Goal: Task Accomplishment & Management: Manage account settings

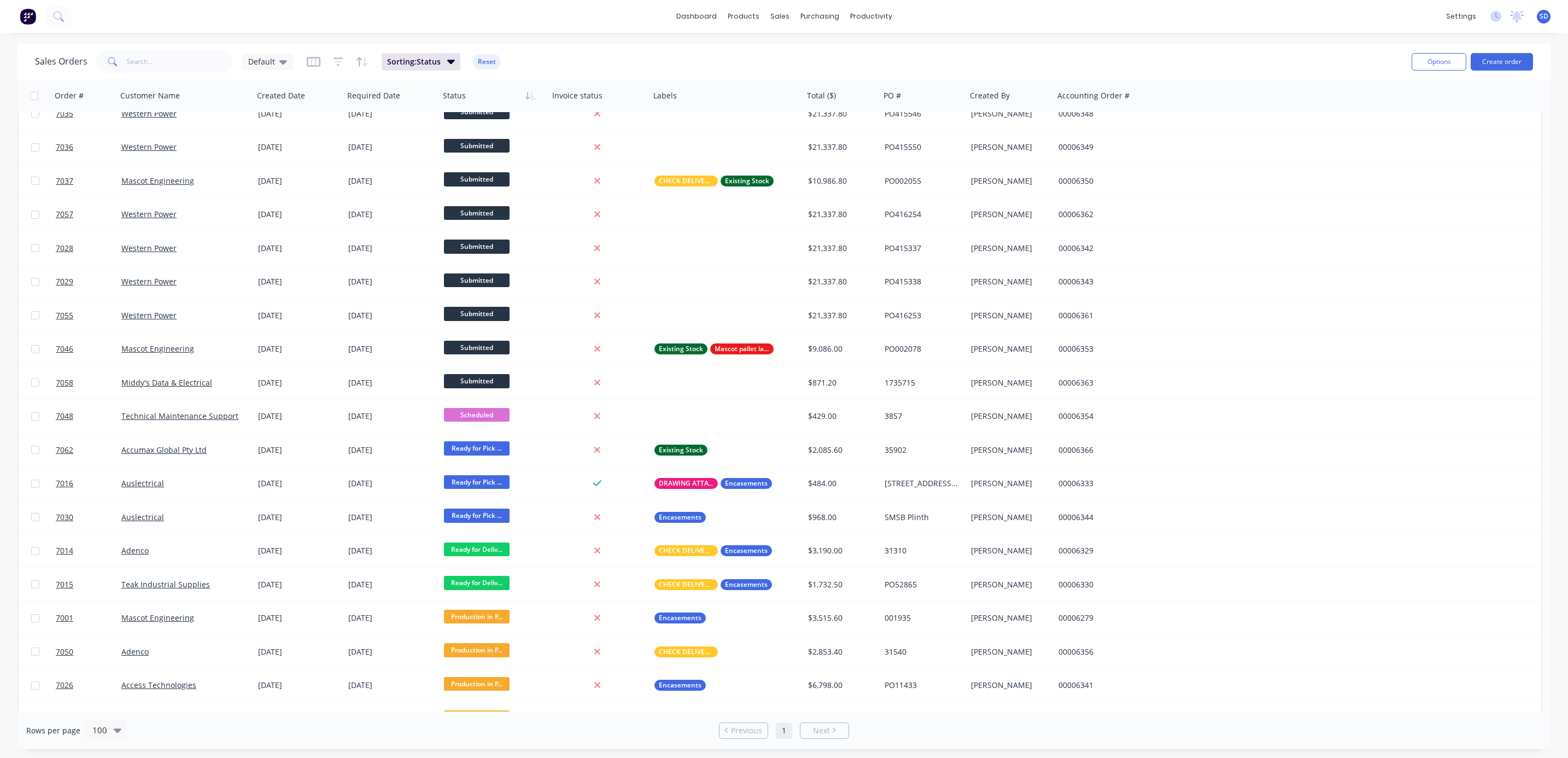
scroll to position [251, 0]
click at [1462, 18] on div "settings" at bounding box center [1461, 16] width 41 height 17
click at [1386, 74] on div "Team" at bounding box center [1379, 74] width 20 height 10
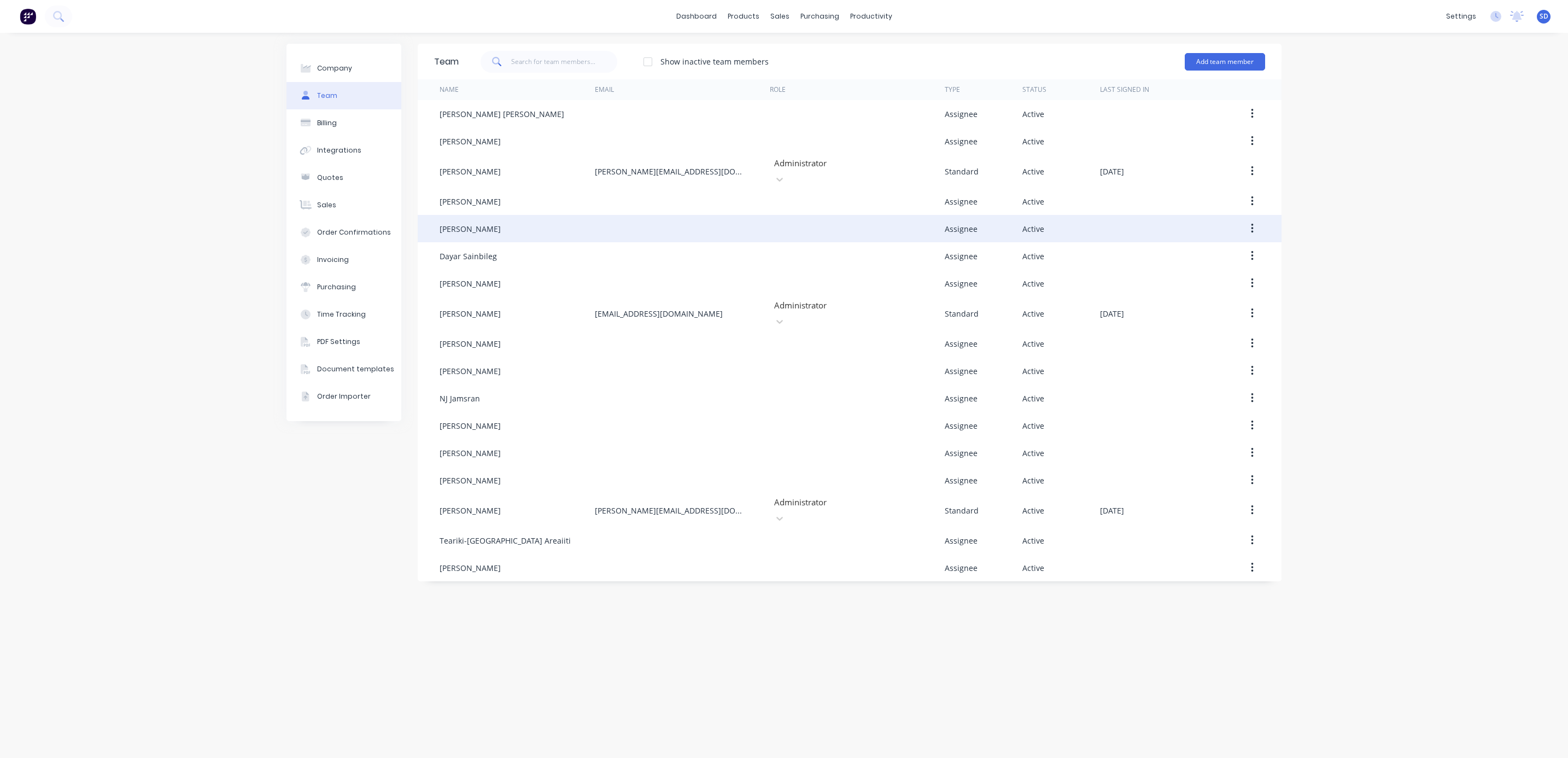
click at [1253, 223] on icon "button" at bounding box center [1252, 228] width 2 height 12
click at [1207, 252] on div "Edit" at bounding box center [1213, 257] width 84 height 16
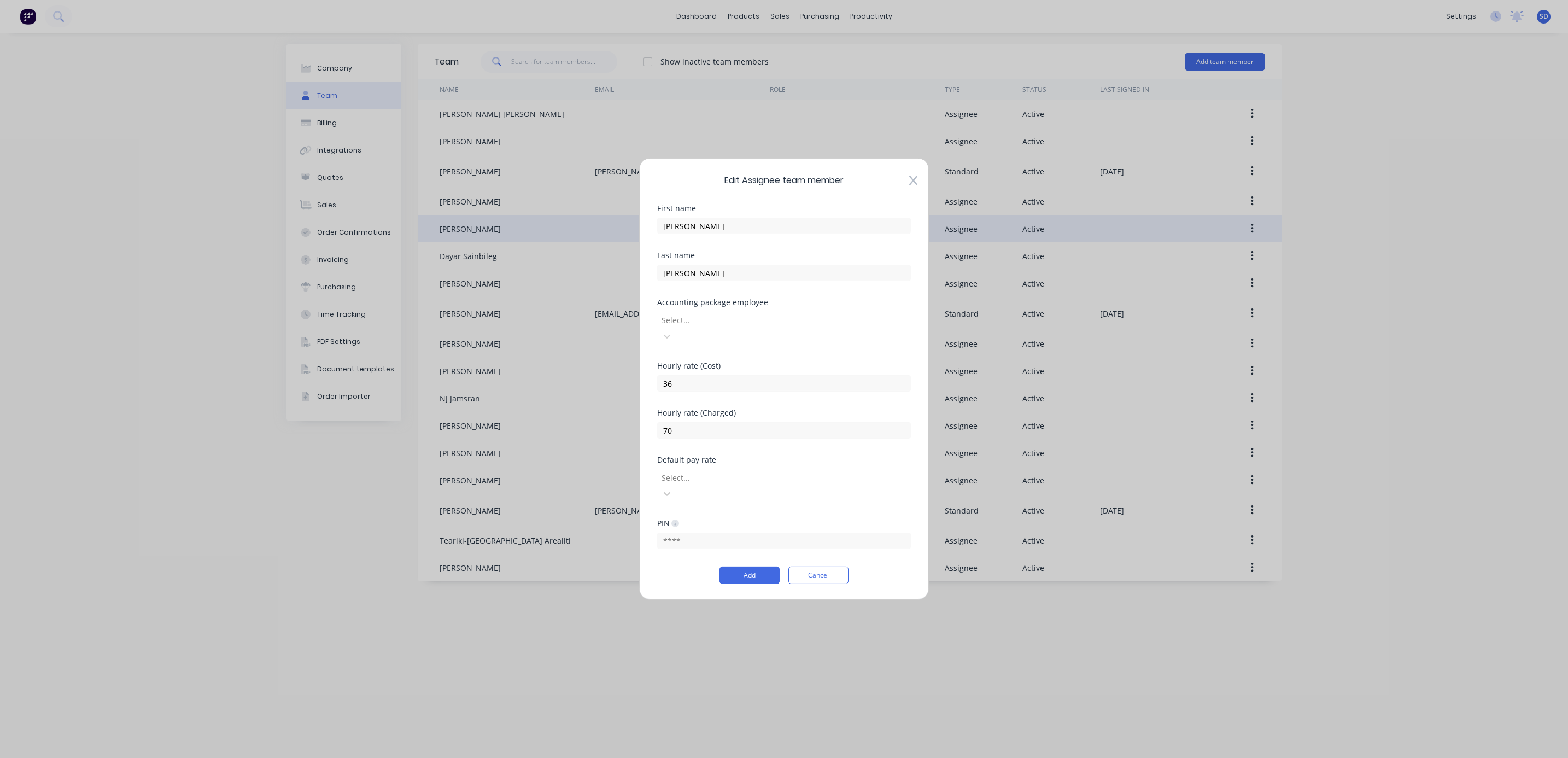
click at [748, 327] on div at bounding box center [739, 319] width 157 height 14
click at [755, 350] on div "No options" at bounding box center [784, 344] width 254 height 11
click at [898, 398] on div "Hourly rate (Cost) 36" at bounding box center [784, 391] width 254 height 47
click at [914, 186] on icon at bounding box center [913, 181] width 8 height 10
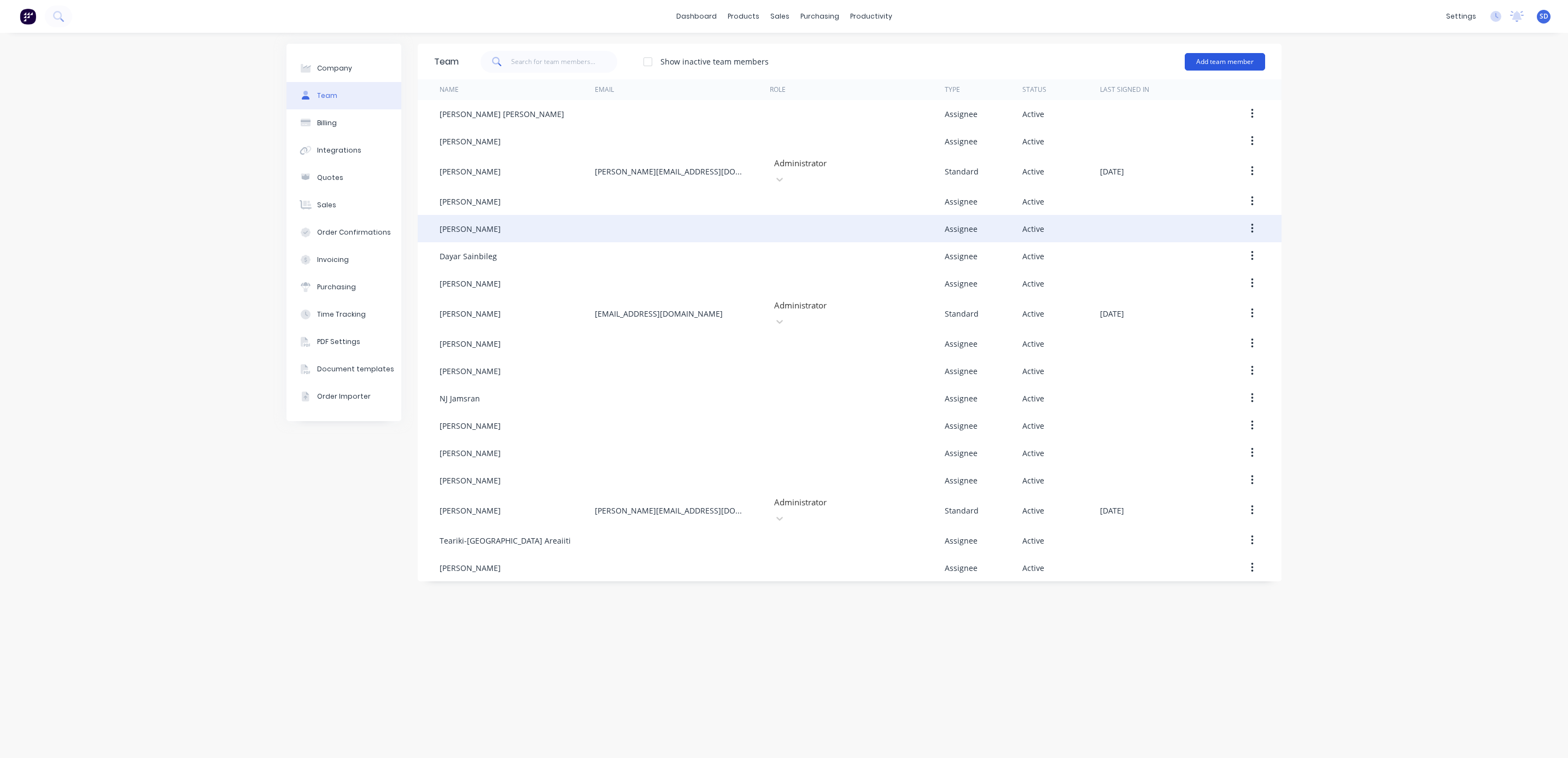
click at [1221, 63] on button "Add team member" at bounding box center [1225, 62] width 81 height 18
click at [1155, 101] on span "A team member that can login to Factory" at bounding box center [1177, 99] width 155 height 10
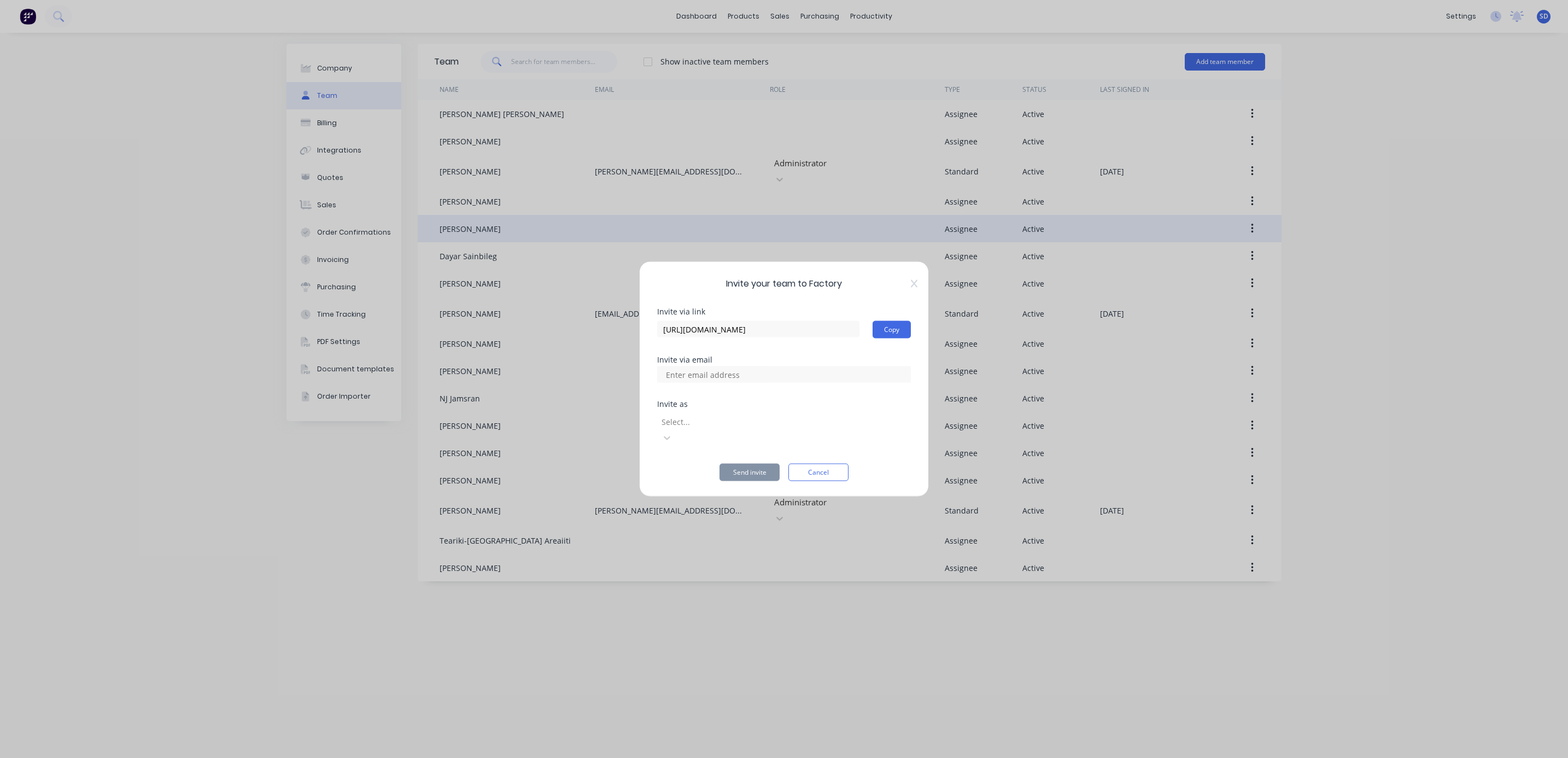
click at [735, 428] on div at bounding box center [739, 421] width 157 height 14
click at [916, 288] on icon at bounding box center [914, 284] width 6 height 9
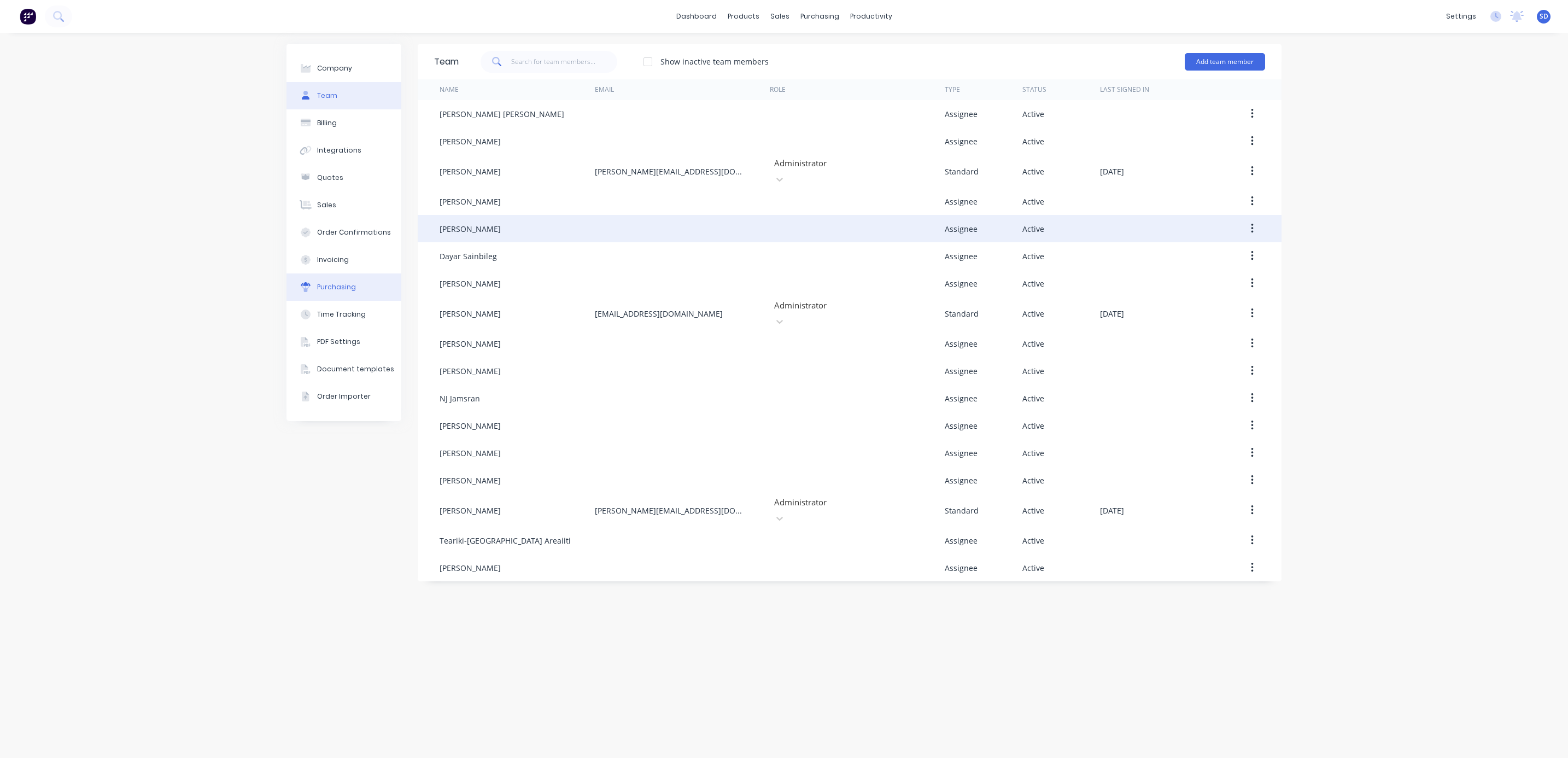
click at [350, 292] on button "Purchasing" at bounding box center [344, 287] width 115 height 27
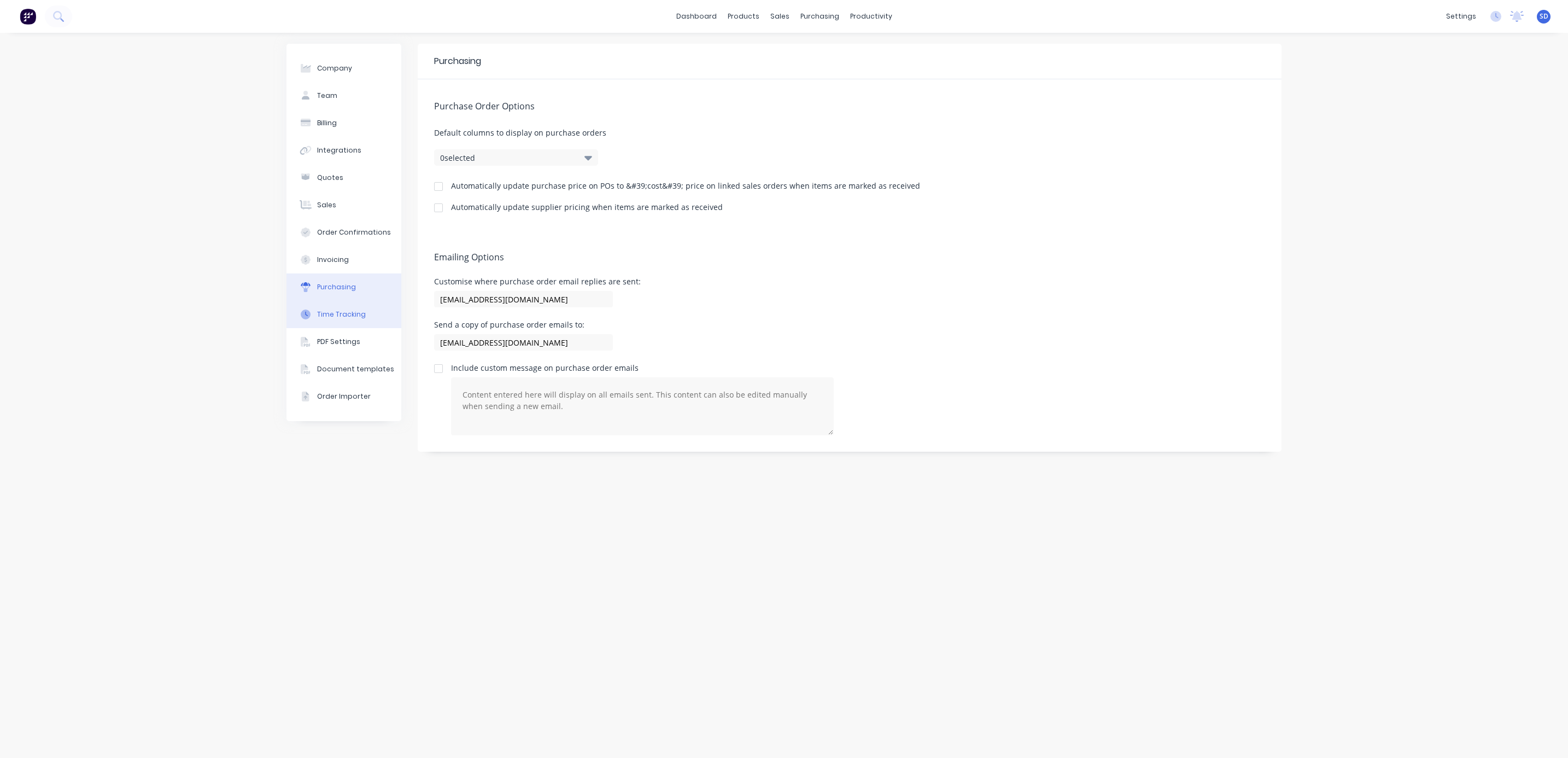
click at [345, 312] on div "Time Tracking" at bounding box center [341, 314] width 49 height 10
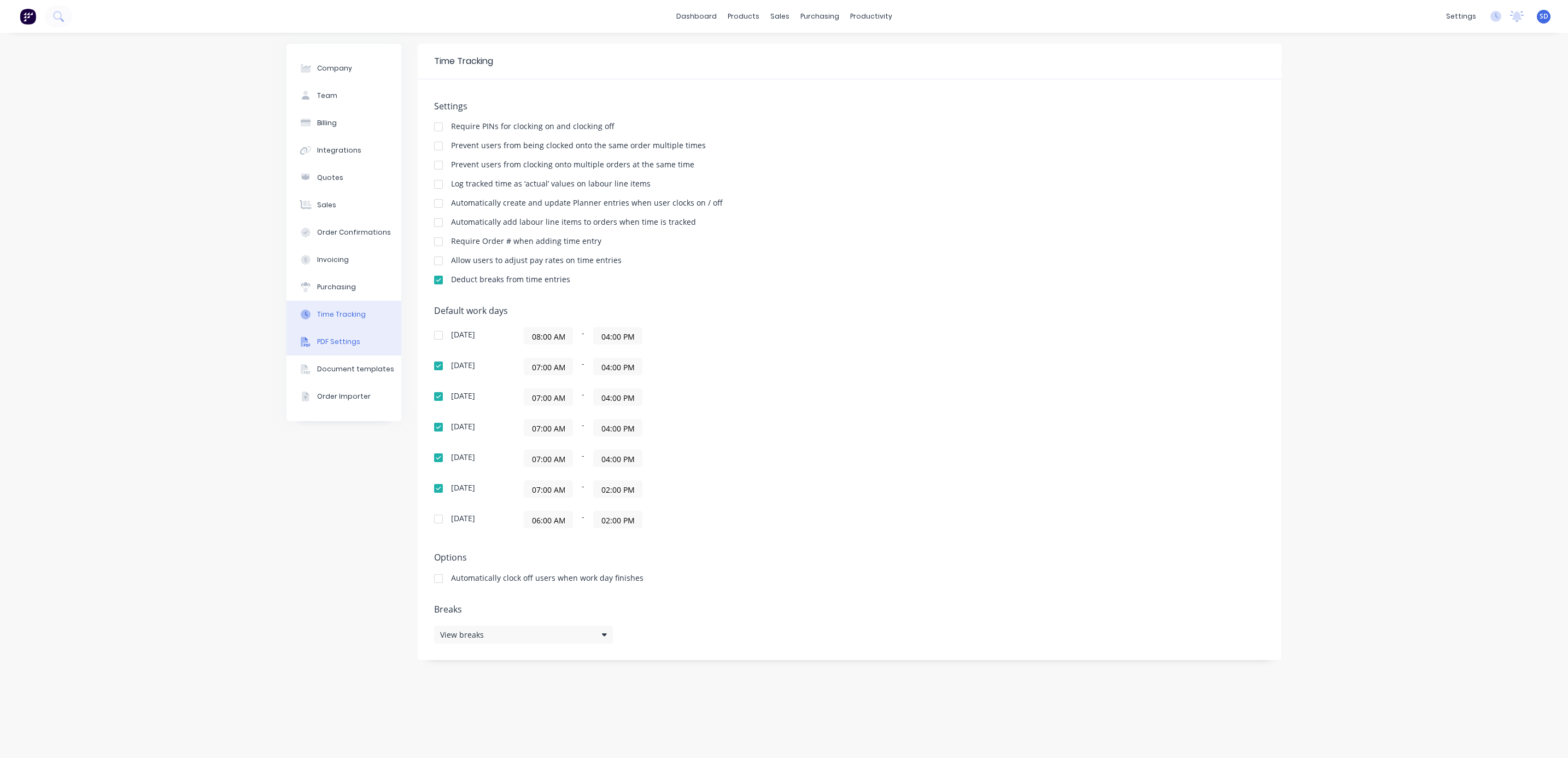
click at [341, 347] on button "PDF Settings" at bounding box center [344, 342] width 115 height 27
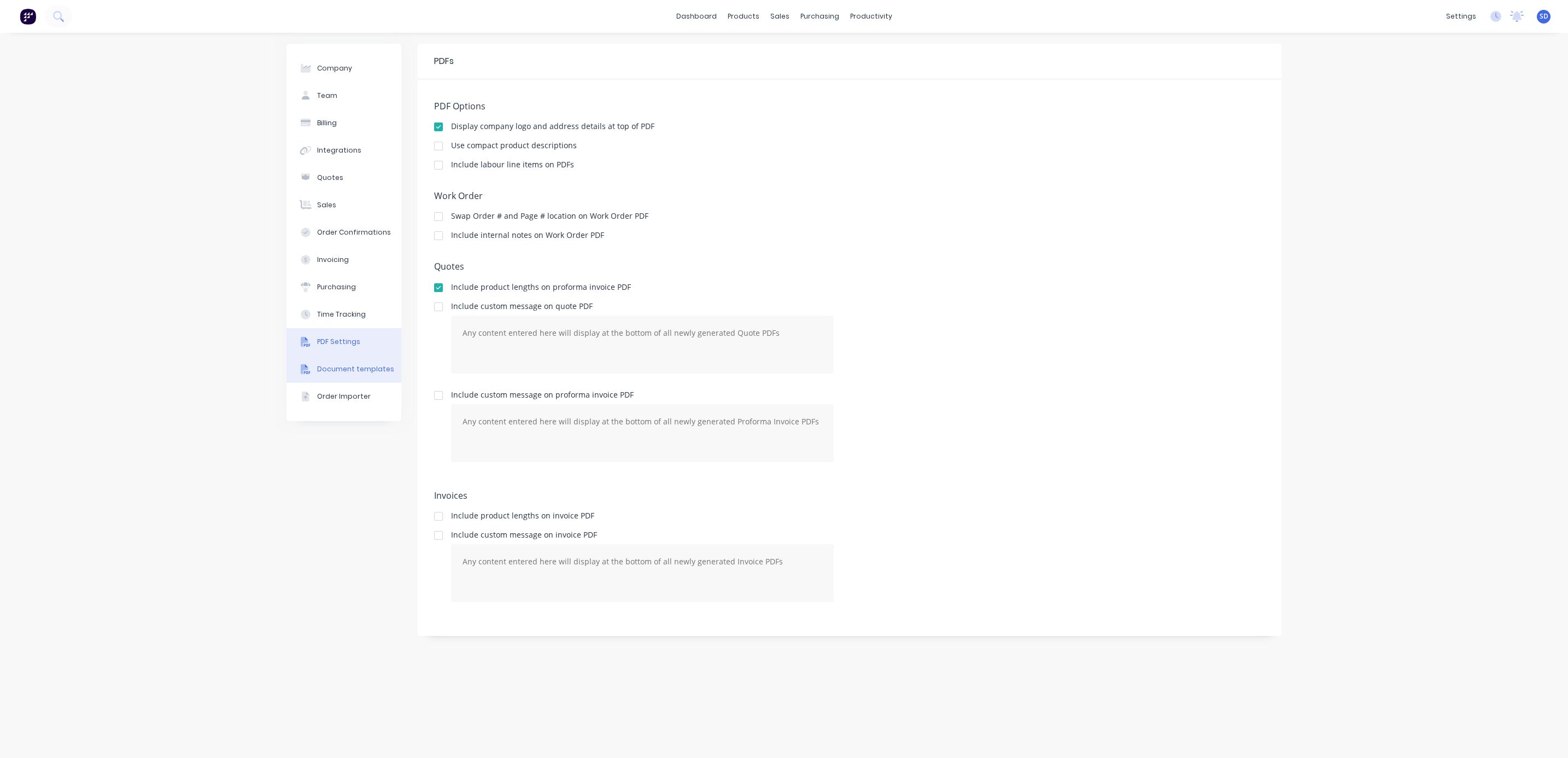
click at [342, 372] on div "Document templates" at bounding box center [355, 369] width 77 height 10
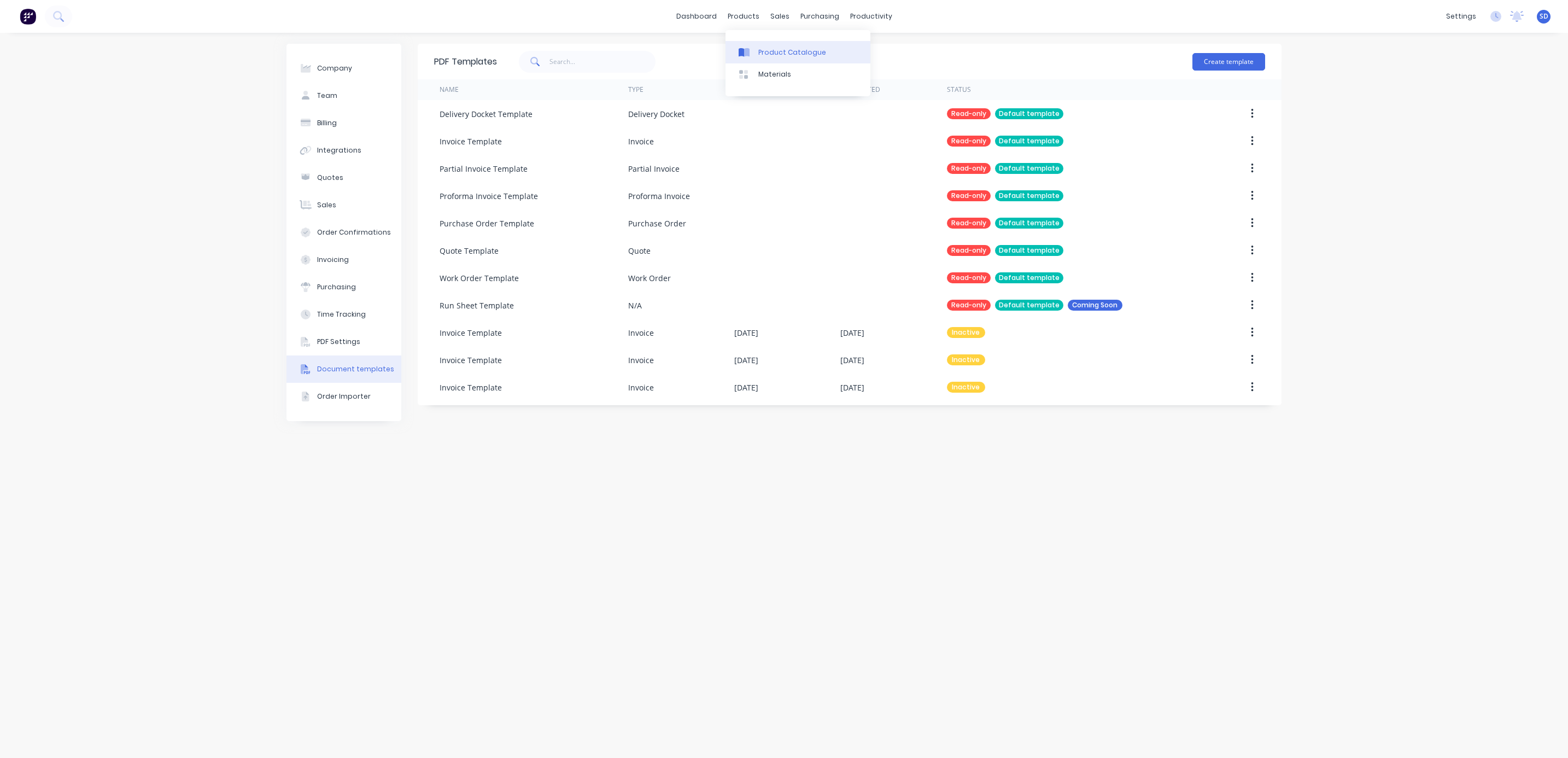
click at [781, 48] on div "Product Catalogue" at bounding box center [792, 53] width 68 height 10
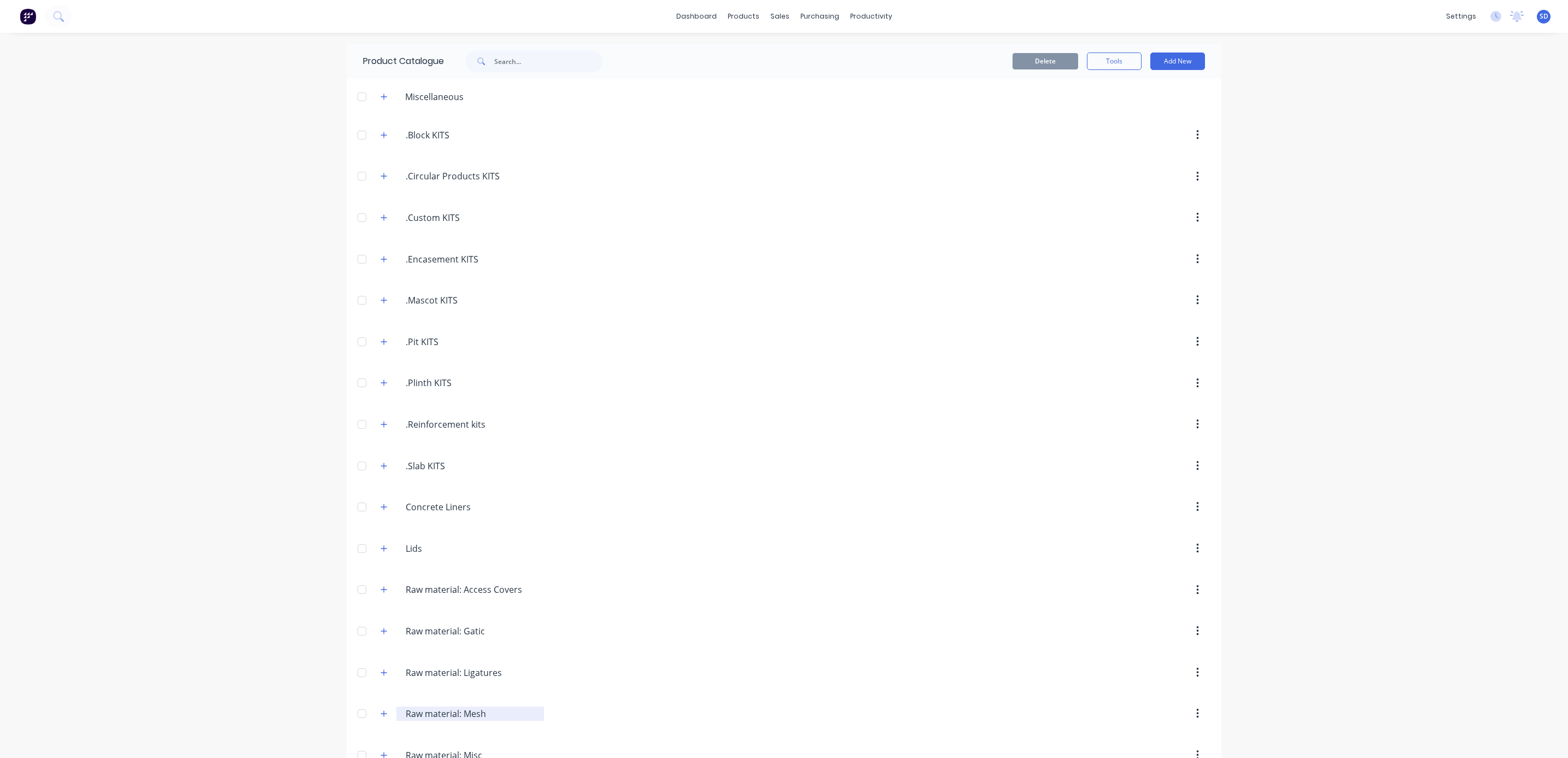
drag, startPoint x: 406, startPoint y: 722, endPoint x: 526, endPoint y: 724, distance: 120.0
click at [411, 720] on input "Raw material: Mesh" at bounding box center [470, 713] width 130 height 13
click at [802, 57] on div "Sales Orders" at bounding box center [814, 53] width 45 height 10
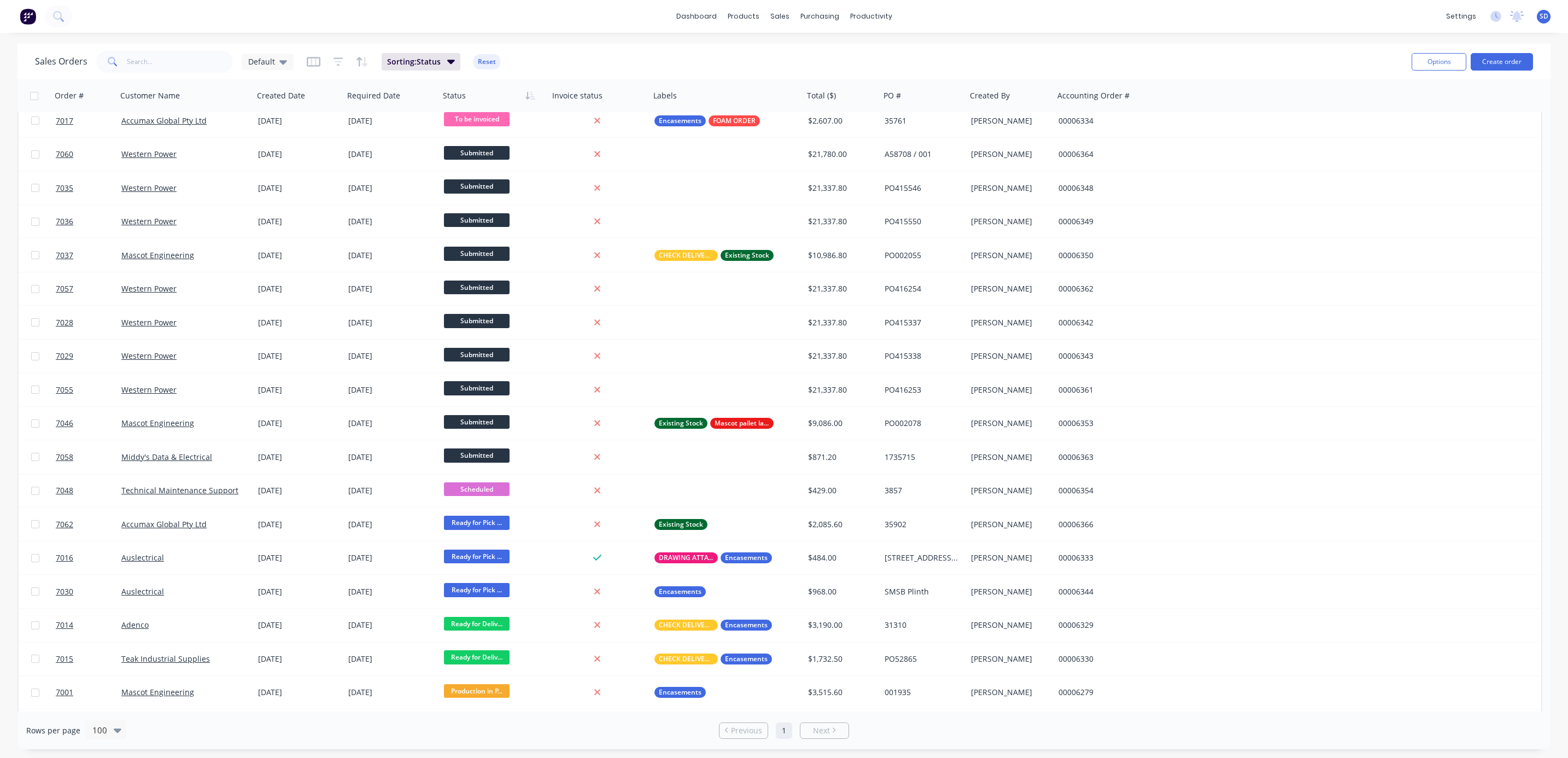
scroll to position [246, 0]
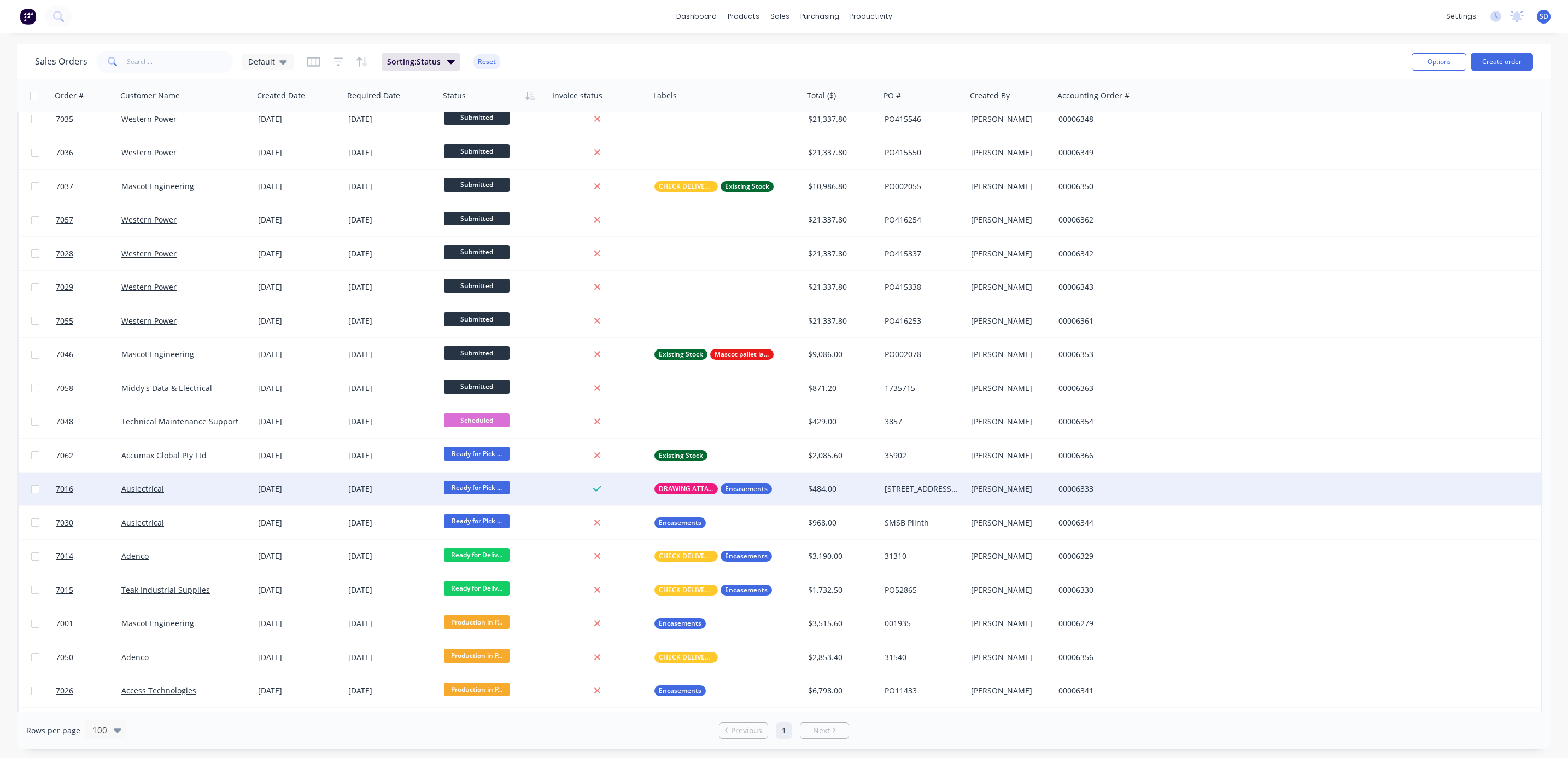
click at [486, 486] on span "Ready for Pick ..." at bounding box center [477, 487] width 65 height 14
click at [502, 592] on span "INVOICED - complete" at bounding box center [486, 597] width 77 height 10
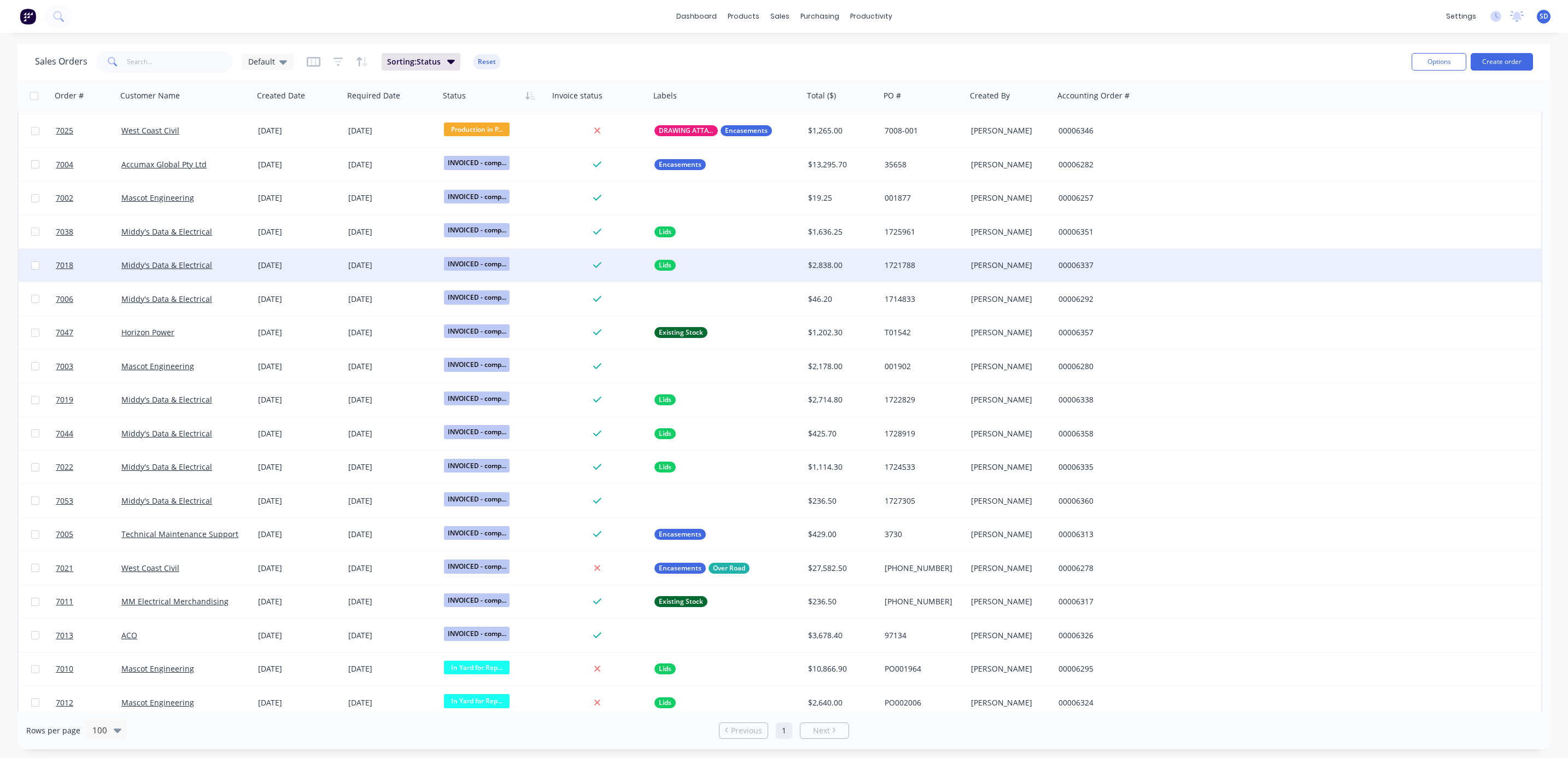
scroll to position [902, 0]
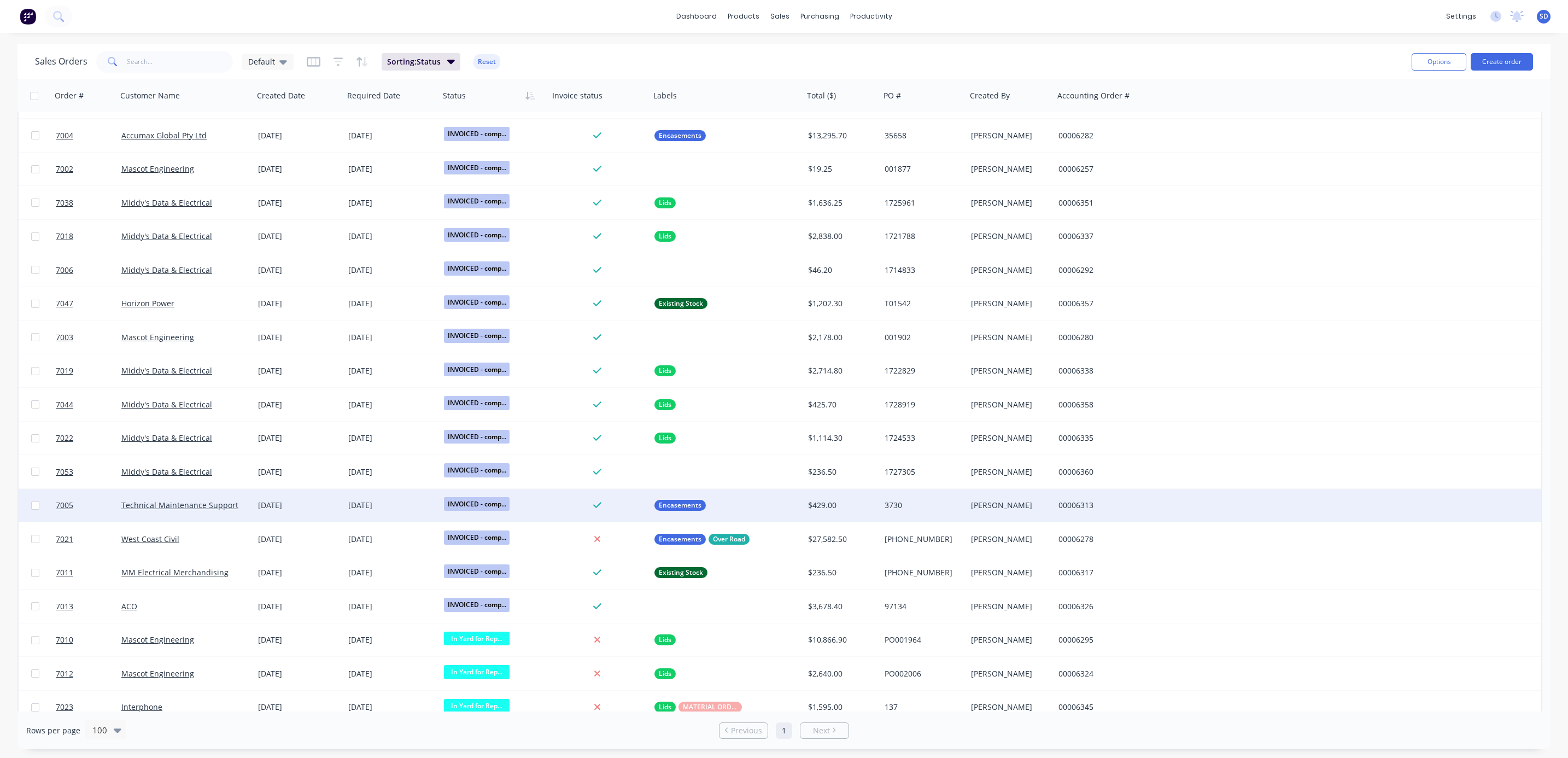
click at [241, 497] on div "Technical Maintenance Support" at bounding box center [185, 505] width 137 height 33
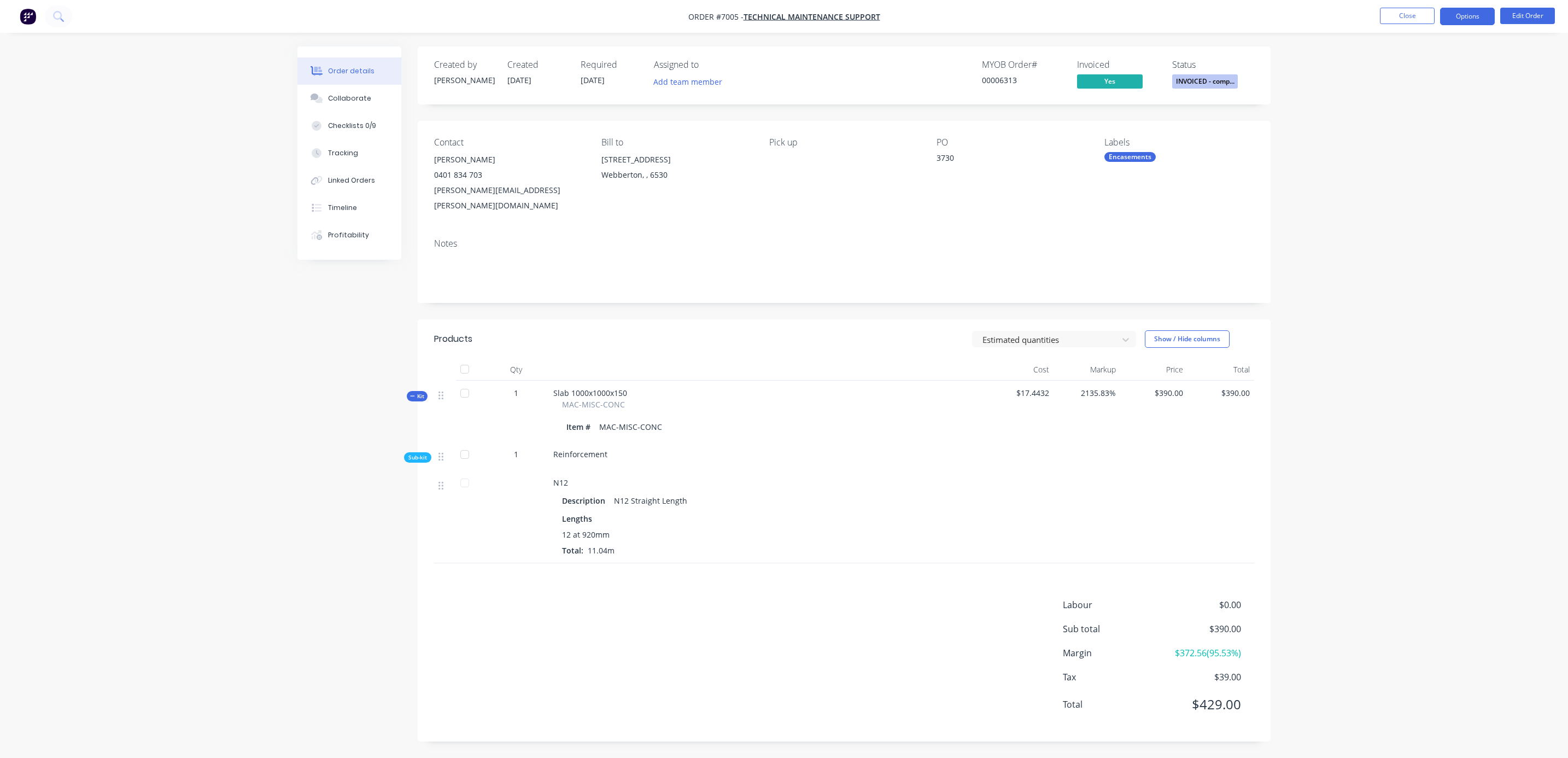
click at [1470, 22] on button "Options" at bounding box center [1467, 17] width 54 height 18
click at [1415, 160] on div "Delivery Docket" at bounding box center [1435, 154] width 101 height 16
click at [1424, 109] on div "Without pricing" at bounding box center [1435, 110] width 101 height 16
click at [1424, 15] on button "Close" at bounding box center [1407, 16] width 54 height 17
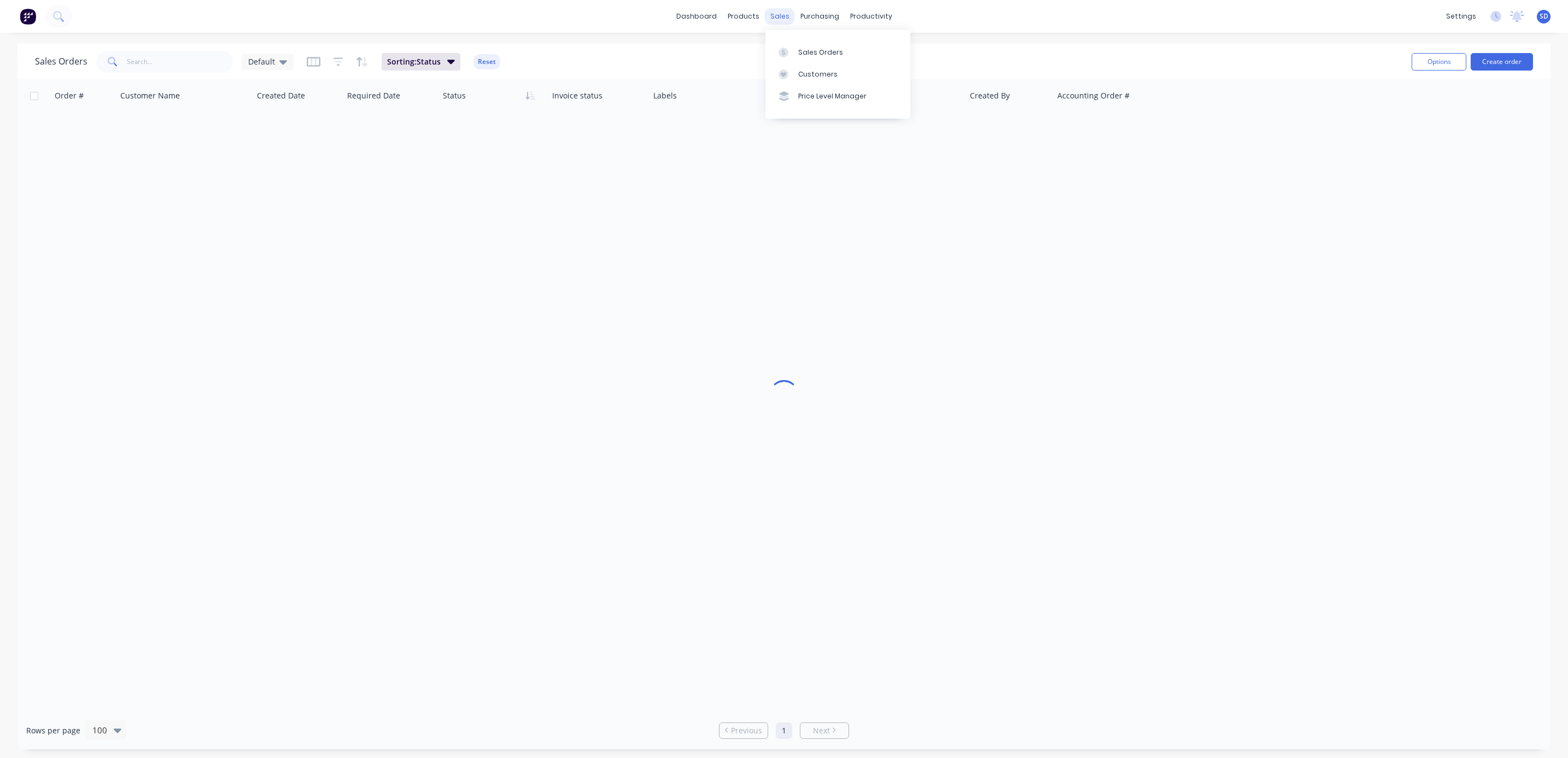
click at [784, 17] on div "sales" at bounding box center [780, 16] width 30 height 17
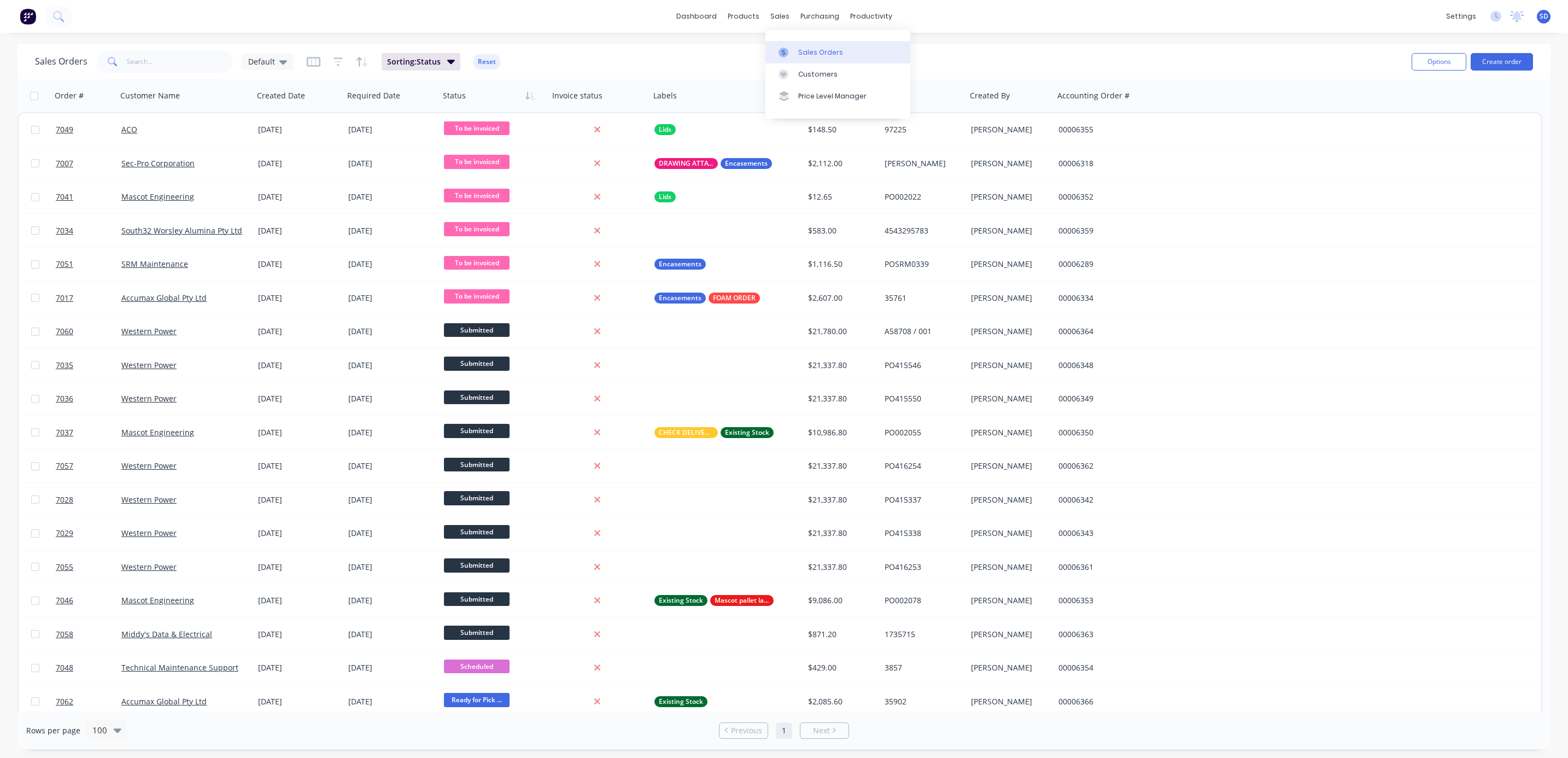
click at [806, 48] on div "Sales Orders" at bounding box center [820, 53] width 45 height 10
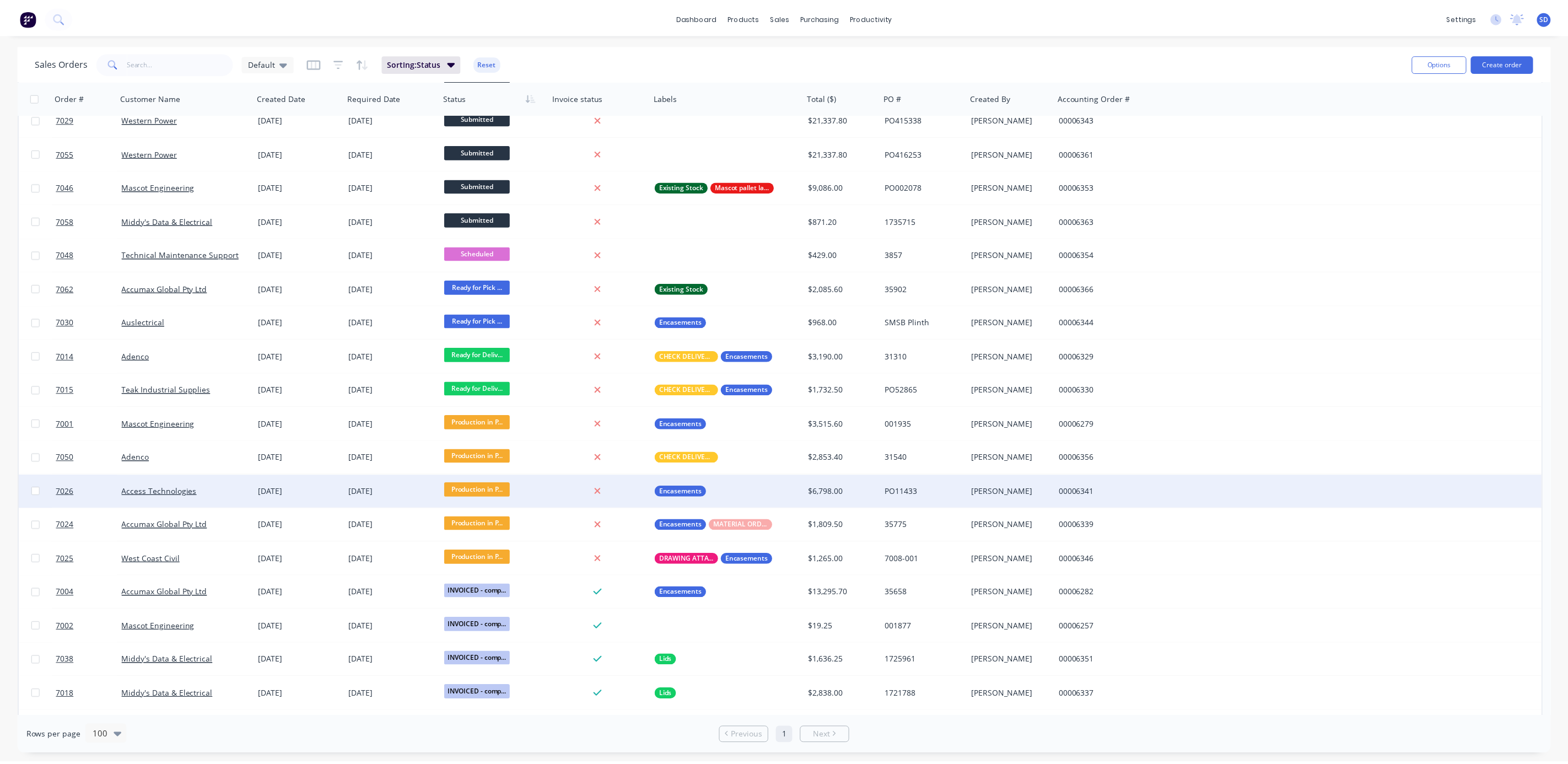
scroll to position [419, 0]
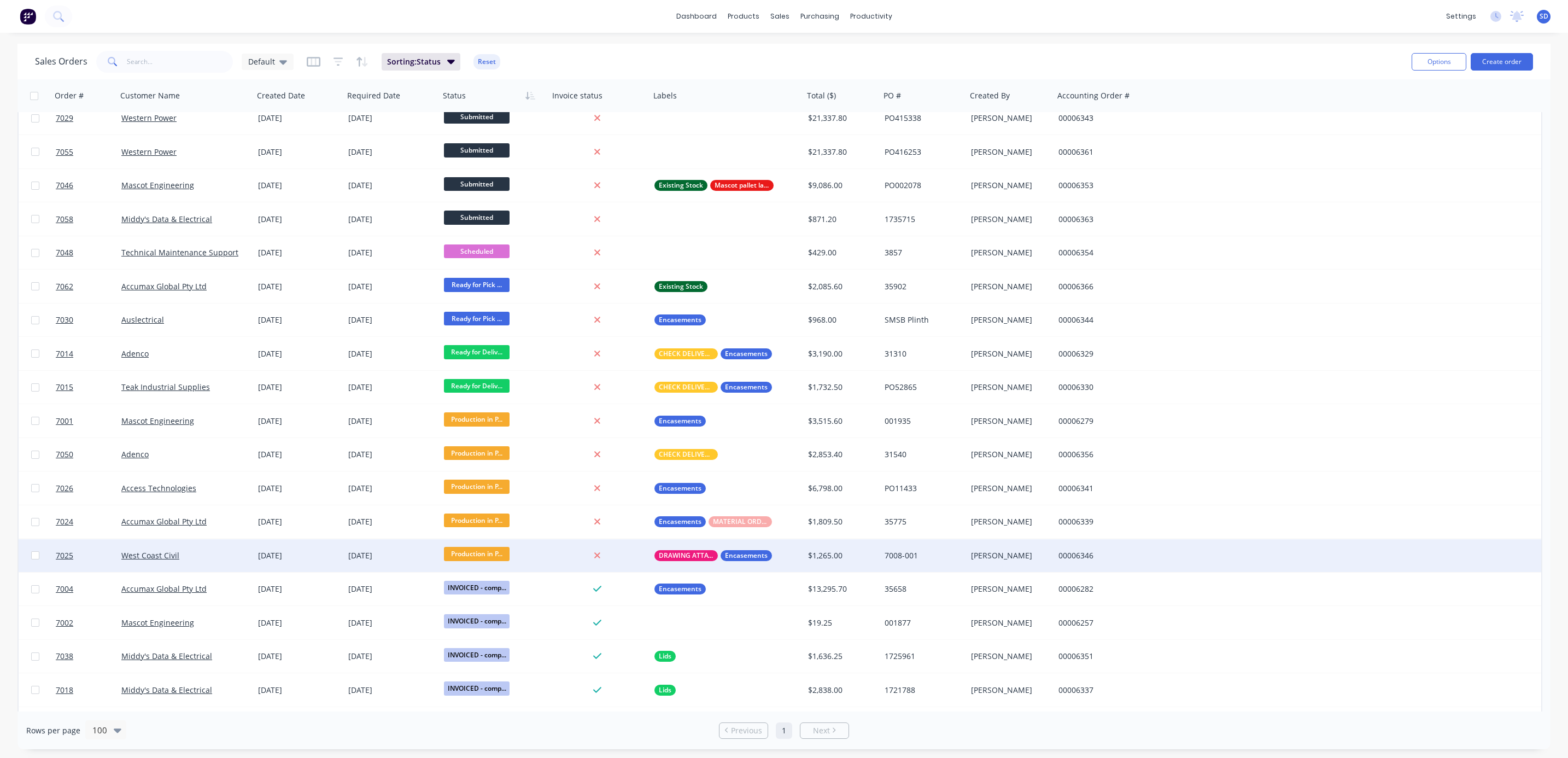
click at [225, 550] on div "West Coast Civil" at bounding box center [182, 556] width 121 height 11
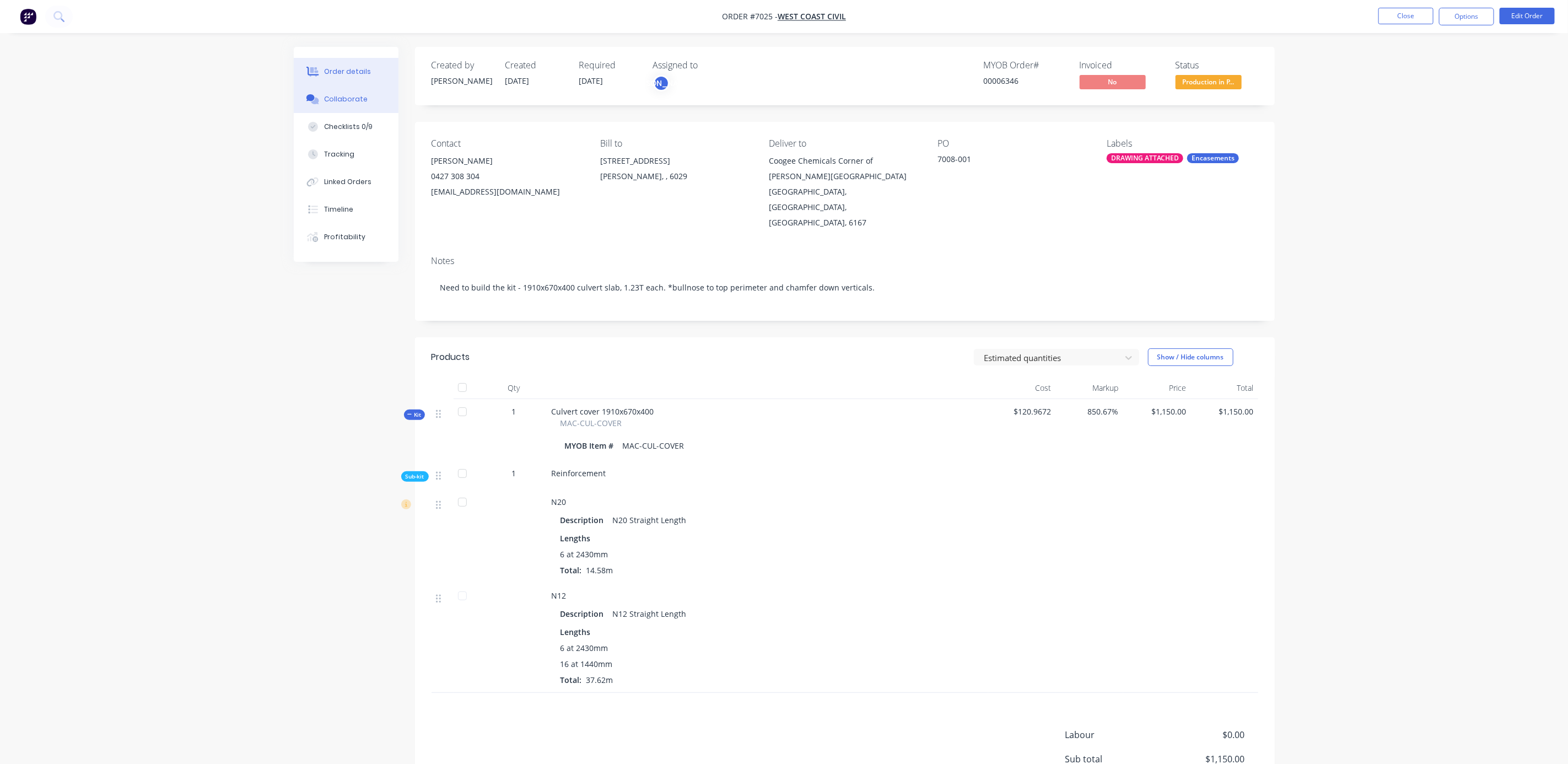
click at [338, 101] on div "Collaborate" at bounding box center [346, 99] width 43 height 10
